Goal: Transaction & Acquisition: Subscribe to service/newsletter

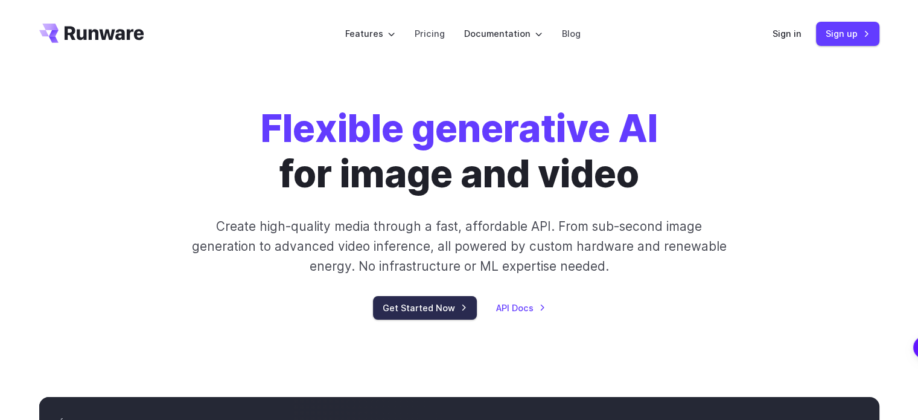
click at [439, 313] on link "Get Started Now" at bounding box center [425, 308] width 104 height 24
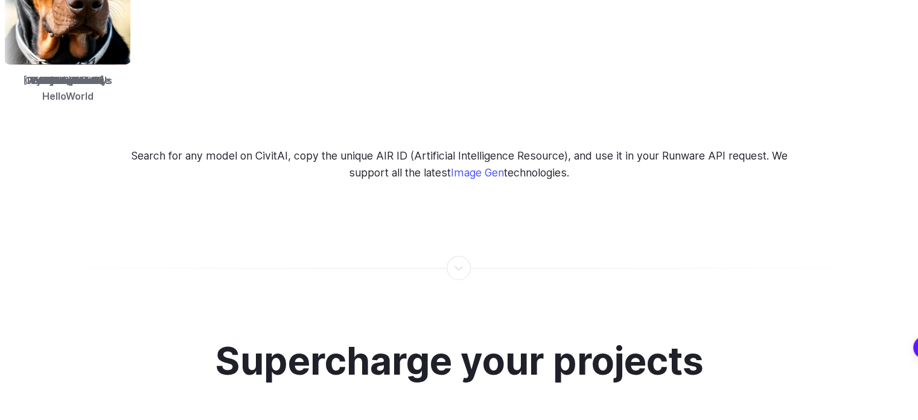
scroll to position [1923, 0]
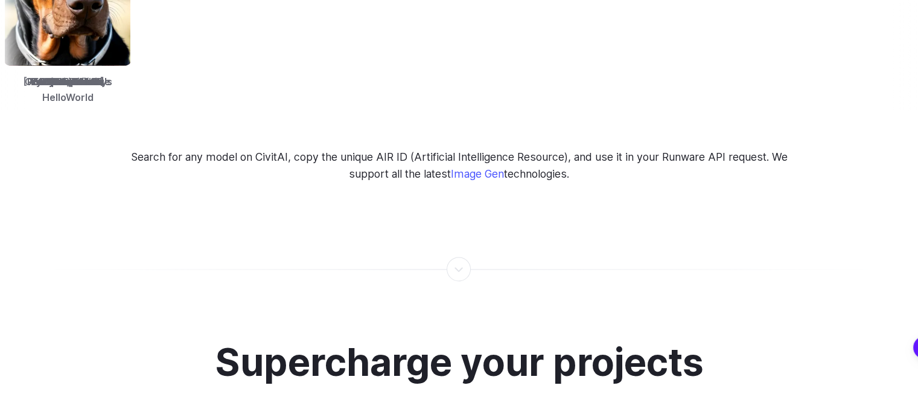
click at [460, 269] on div at bounding box center [459, 269] width 1 height 0
